Goal: Contribute content: Contribute content

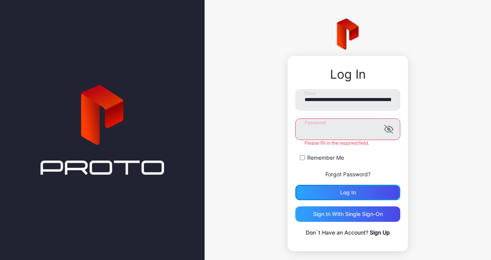
click at [331, 196] on div "**********" at bounding box center [348, 163] width 105 height 148
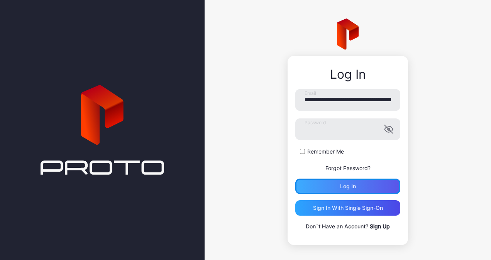
click at [333, 183] on button "Log in" at bounding box center [348, 186] width 105 height 15
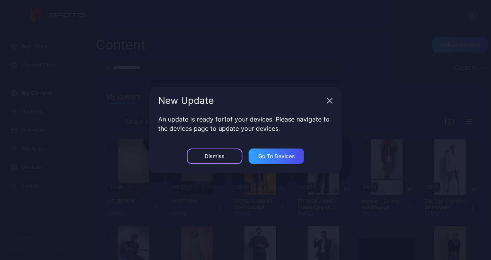
click at [220, 154] on div "Dismiss" at bounding box center [215, 156] width 20 height 6
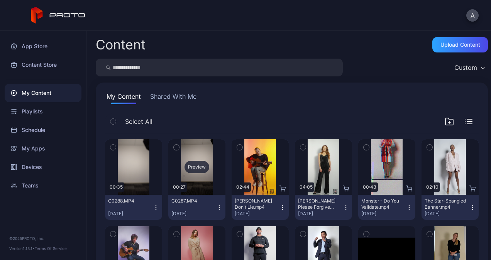
click at [192, 167] on div "Preview" at bounding box center [197, 167] width 25 height 12
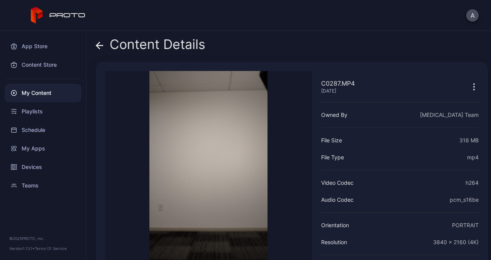
click at [280, 170] on video "Sorry, your browser doesn‘t support embedded videos" at bounding box center [208, 175] width 207 height 209
click at [105, 49] on div "Content Details" at bounding box center [151, 46] width 110 height 19
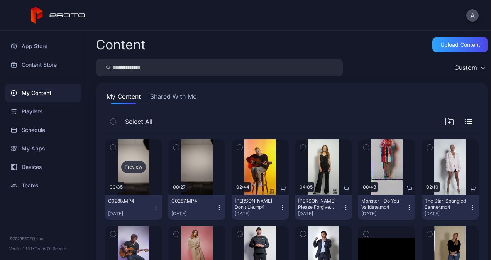
click at [127, 164] on div "Preview" at bounding box center [133, 167] width 25 height 12
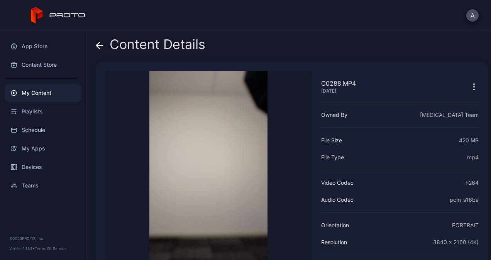
click at [102, 46] on icon at bounding box center [100, 46] width 7 height 0
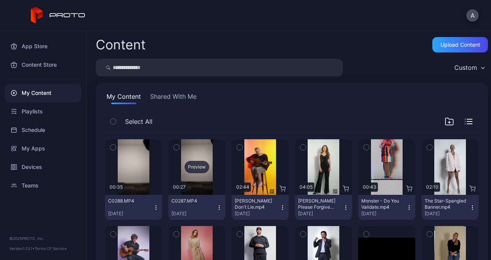
click at [191, 170] on div "Preview" at bounding box center [197, 167] width 25 height 12
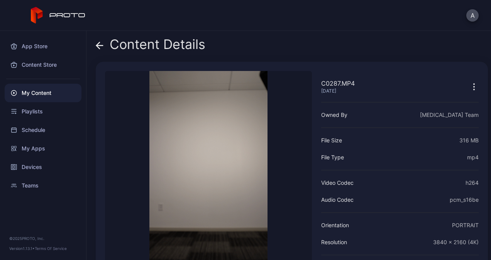
click at [187, 162] on video "Sorry, your browser doesn‘t support embedded videos" at bounding box center [208, 175] width 207 height 209
click at [101, 44] on icon at bounding box center [100, 46] width 8 height 8
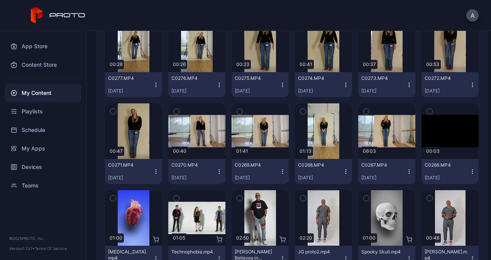
scroll to position [335, 0]
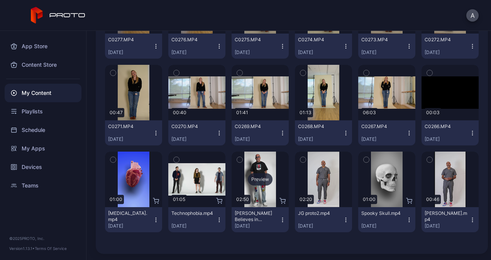
click at [252, 185] on div "Preview" at bounding box center [260, 180] width 57 height 56
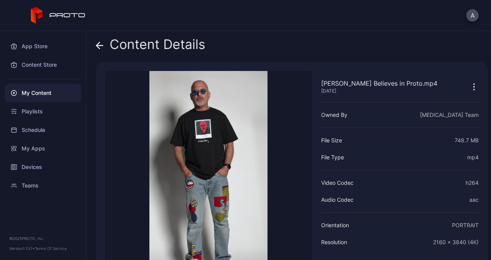
click at [100, 48] on icon at bounding box center [100, 46] width 8 height 8
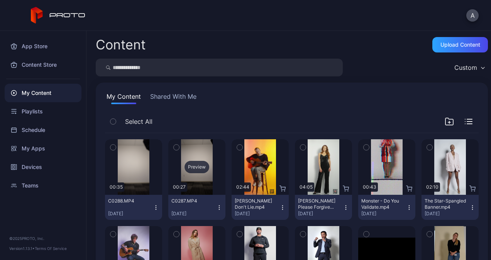
click at [193, 168] on div "Preview" at bounding box center [197, 167] width 25 height 12
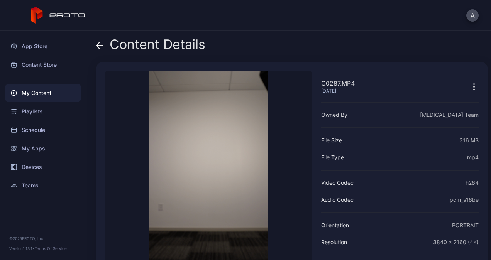
click at [36, 90] on div "My Content" at bounding box center [43, 93] width 77 height 19
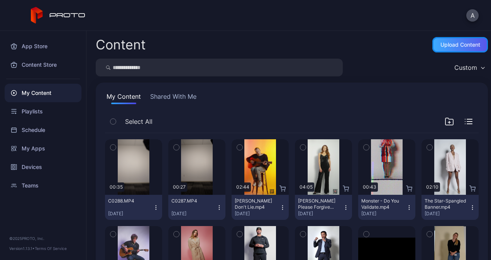
click at [447, 46] on div "Upload Content" at bounding box center [461, 45] width 40 height 6
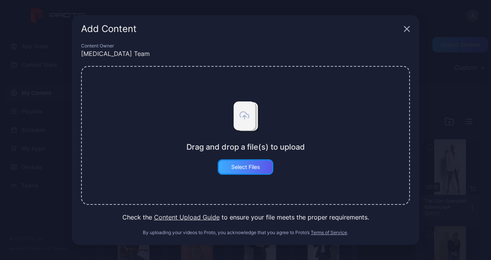
click at [253, 167] on div "Select Files" at bounding box center [245, 167] width 29 height 6
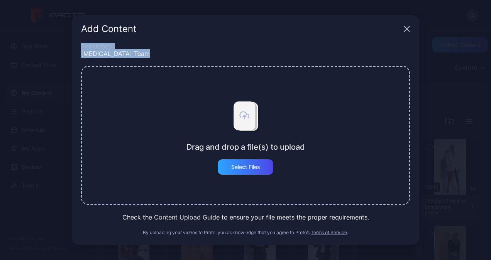
drag, startPoint x: 340, startPoint y: 35, endPoint x: 302, endPoint y: 65, distance: 48.2
click at [302, 65] on div "Add Content Content Owner [MEDICAL_DATA] Team Drag and drop a file(s) to upload…" at bounding box center [246, 130] width 348 height 230
